Goal: Task Accomplishment & Management: Use online tool/utility

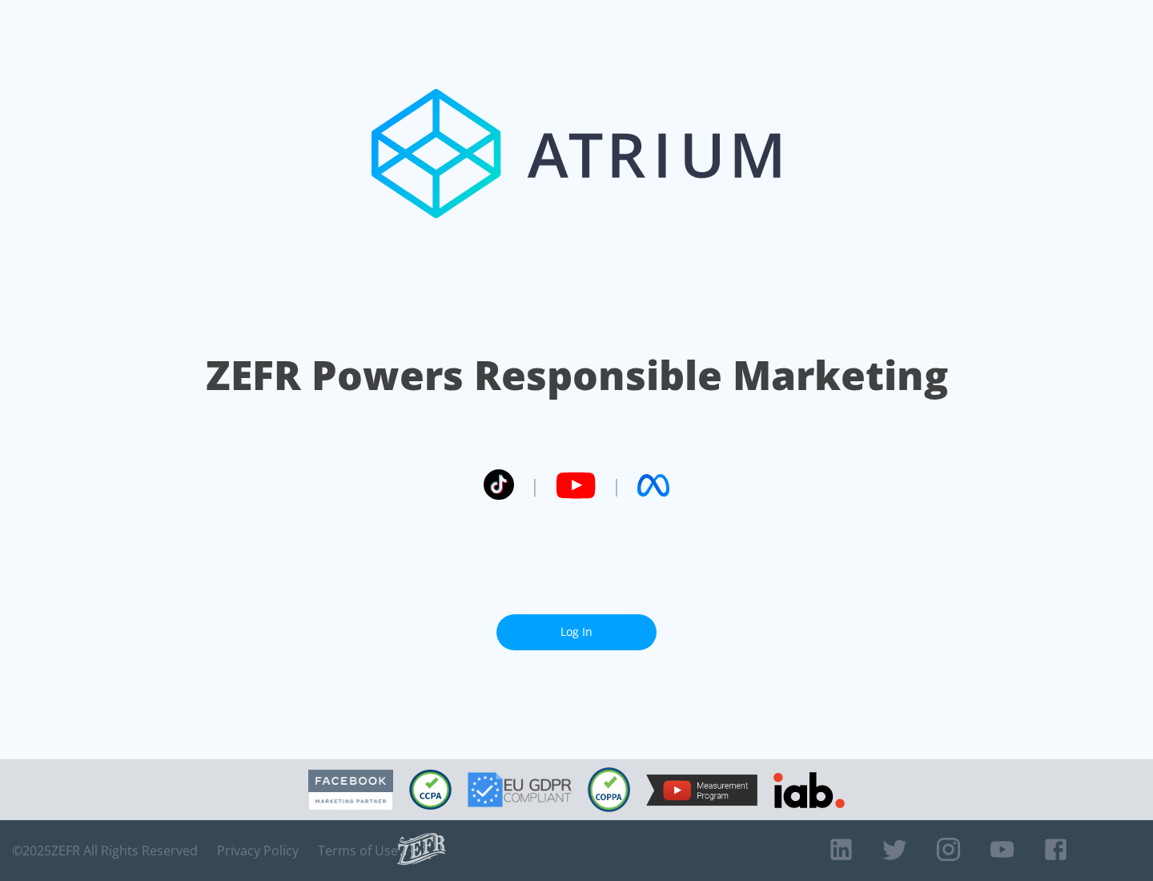
click at [577, 625] on link "Log In" at bounding box center [576, 632] width 160 height 36
